Goal: Information Seeking & Learning: Learn about a topic

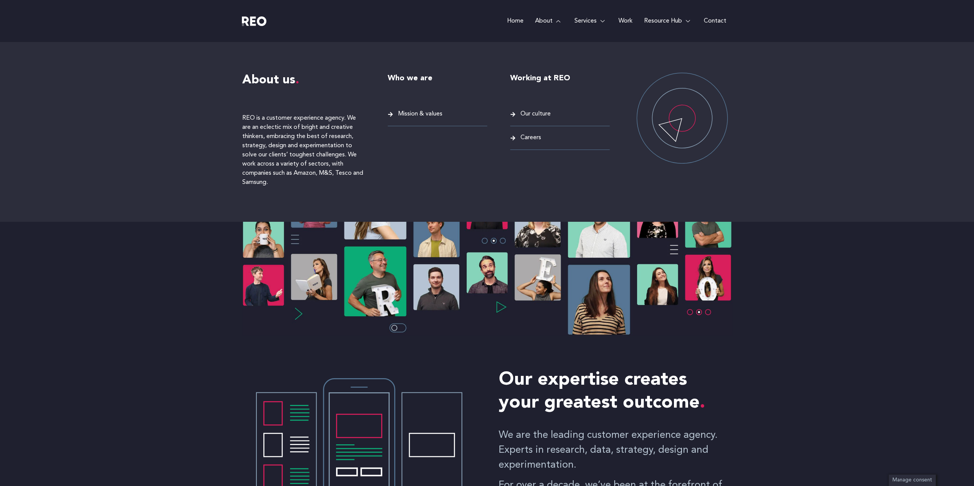
click at [280, 83] on span "About us" at bounding box center [270, 80] width 57 height 12
click at [279, 122] on p "REO is a customer experience agency. We are an eclectic mix of bright and creat…" at bounding box center [303, 150] width 122 height 73
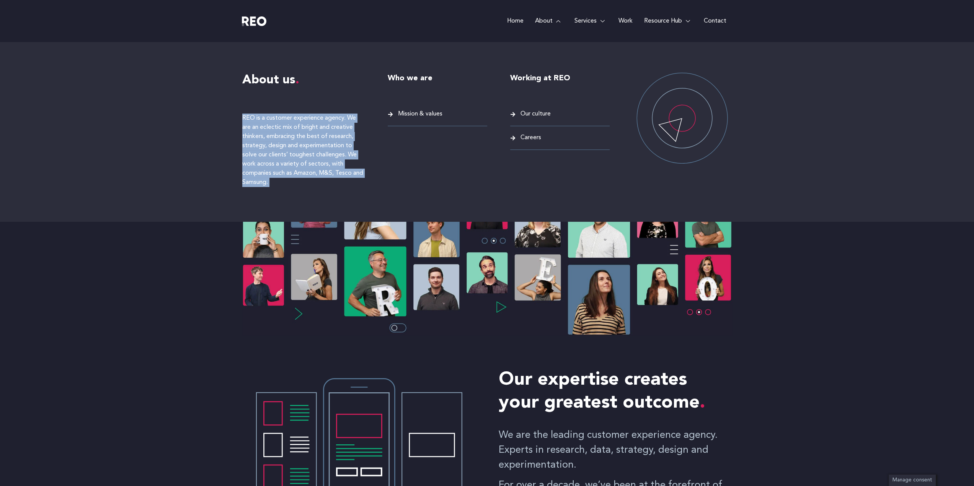
click at [279, 122] on p "REO is a customer experience agency. We are an eclectic mix of bright and creat…" at bounding box center [303, 150] width 122 height 73
click at [420, 109] on span "Mission & values" at bounding box center [419, 114] width 46 height 10
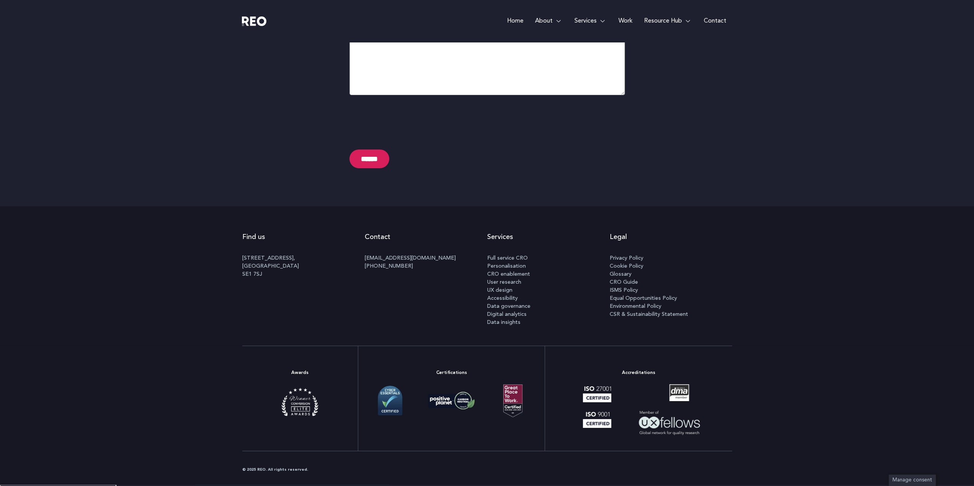
scroll to position [2505, 0]
